Goal: Transaction & Acquisition: Purchase product/service

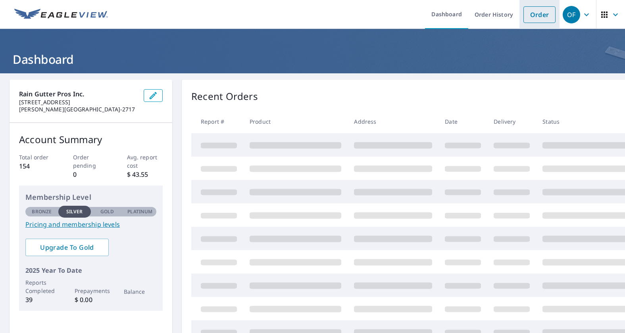
click at [536, 15] on link "Order" at bounding box center [540, 14] width 32 height 17
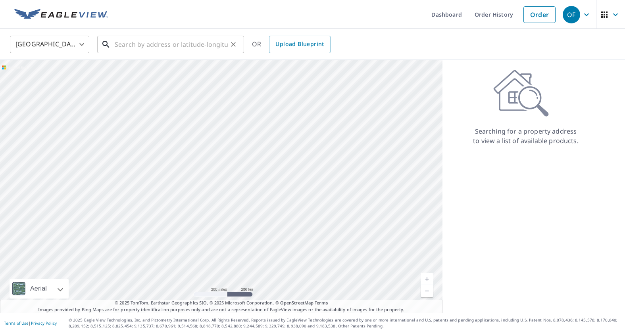
click at [155, 45] on input "text" at bounding box center [171, 44] width 113 height 22
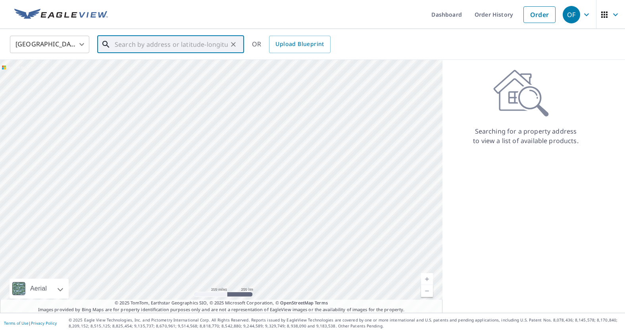
paste input "[STREET_ADDRESS][PERSON_NAME]"
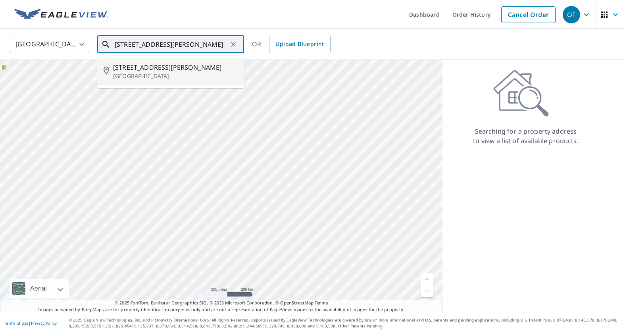
click at [163, 64] on span "[STREET_ADDRESS][PERSON_NAME]" at bounding box center [175, 68] width 125 height 10
type input "[STREET_ADDRESS][PERSON_NAME]"
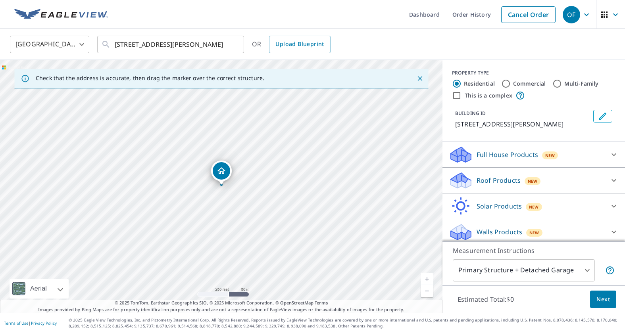
click at [494, 185] on p "Roof Products" at bounding box center [499, 181] width 44 height 10
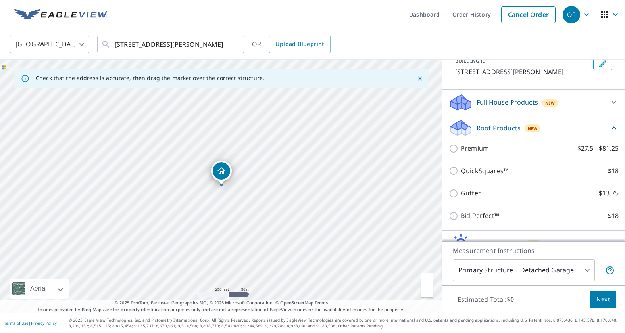
scroll to position [63, 0]
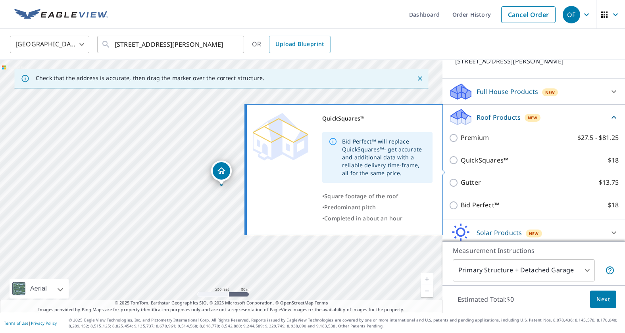
click at [459, 165] on input "QuickSquares™ $18" at bounding box center [455, 161] width 12 height 10
checkbox input "true"
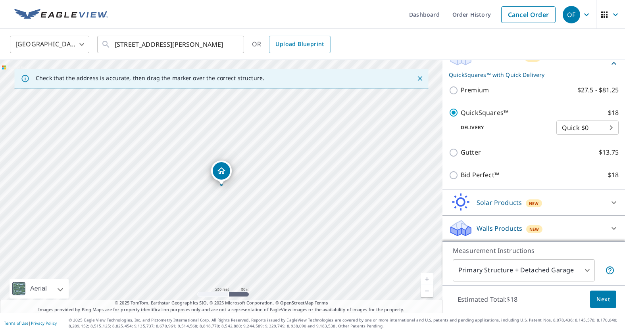
scroll to position [133, 0]
click at [597, 299] on span "Next" at bounding box center [603, 300] width 13 height 10
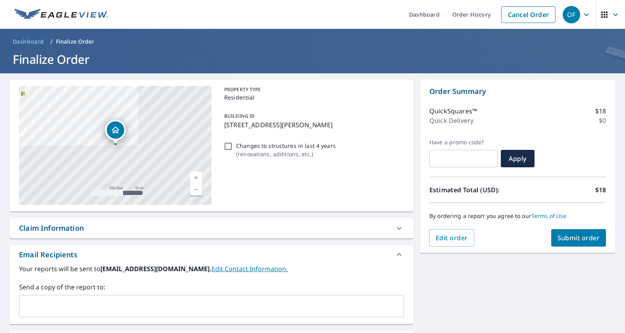
click at [164, 297] on div "​" at bounding box center [211, 306] width 385 height 22
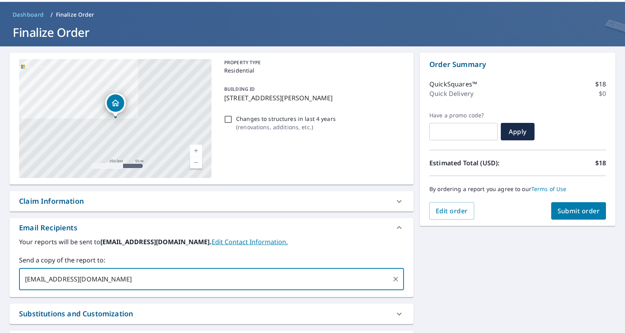
scroll to position [26, 0]
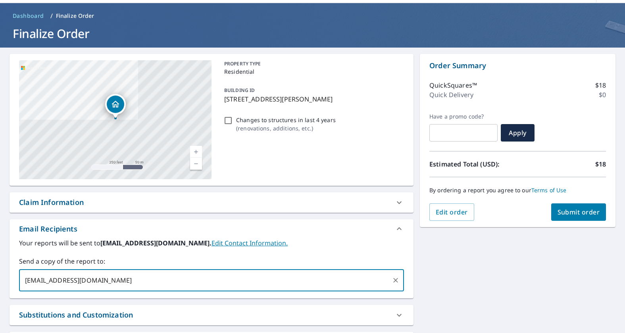
type input "[EMAIL_ADDRESS][DOMAIN_NAME]"
click at [562, 208] on span "Submit order" at bounding box center [579, 212] width 42 height 9
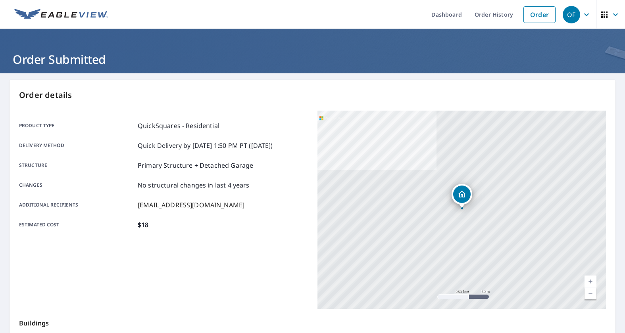
click at [583, 15] on icon "button" at bounding box center [587, 15] width 10 height 10
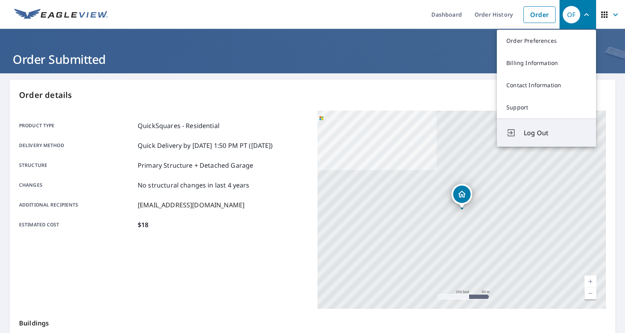
click at [545, 138] on button "Log Out" at bounding box center [546, 133] width 99 height 28
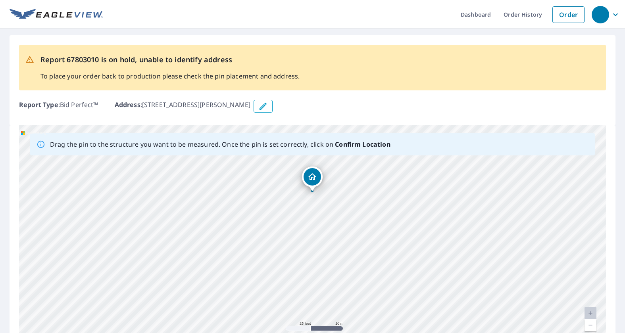
drag, startPoint x: 453, startPoint y: 219, endPoint x: 443, endPoint y: 167, distance: 53.0
click at [453, 162] on div "1429 N Hayworth Ave West Hollywood, CA 90046" at bounding box center [312, 249] width 587 height 249
drag, startPoint x: 316, startPoint y: 183, endPoint x: 342, endPoint y: 215, distance: 41.0
drag, startPoint x: 503, startPoint y: 106, endPoint x: 509, endPoint y: 108, distance: 6.4
click at [503, 106] on div "Address : 1429 N Hayworth Ave, West Hollywood, CA, 90046" at bounding box center [360, 106] width 491 height 13
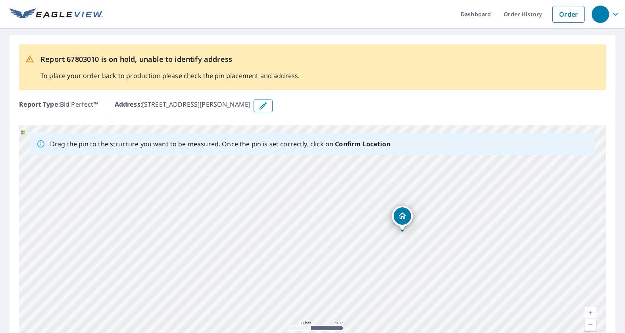
scroll to position [77, 0]
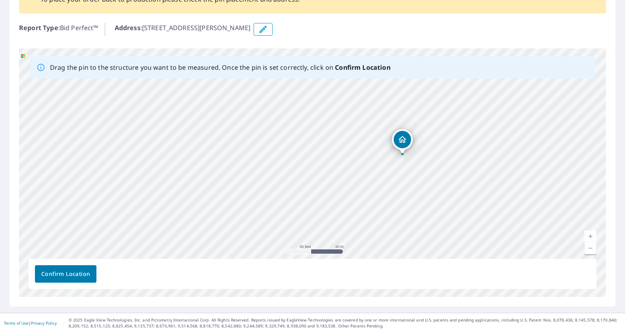
click at [52, 270] on span "Confirm Location" at bounding box center [65, 275] width 49 height 10
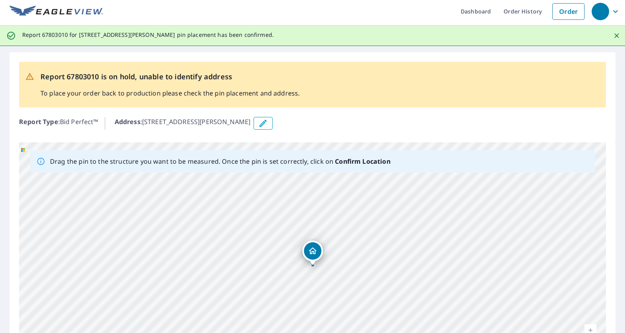
scroll to position [0, 0]
